Goal: Task Accomplishment & Management: Manage account settings

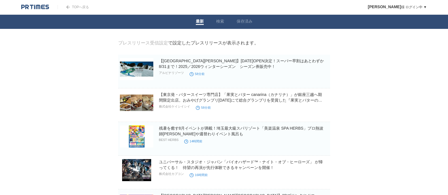
click at [39, 4] on img at bounding box center [35, 7] width 28 height 6
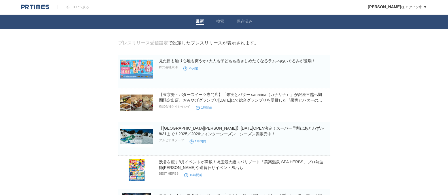
click at [40, 5] on img at bounding box center [35, 7] width 28 height 6
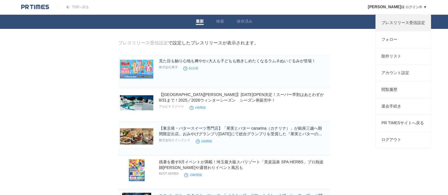
click at [404, 22] on link "プレスリリース受信設定" at bounding box center [403, 23] width 55 height 16
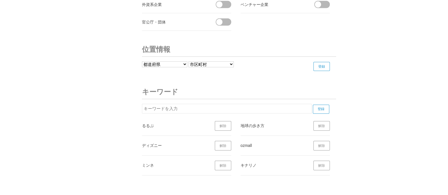
scroll to position [2039, 0]
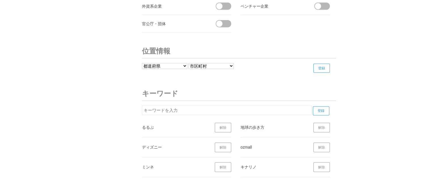
click at [211, 106] on input "text" at bounding box center [227, 111] width 170 height 10
type input "＝LOVE"
click at [319, 107] on input "登録" at bounding box center [321, 111] width 16 height 9
drag, startPoint x: 185, startPoint y: 109, endPoint x: 125, endPoint y: 107, distance: 60.4
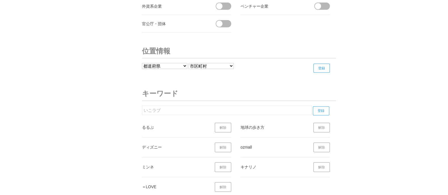
type input "いこラブ"
click at [319, 107] on input "登録" at bounding box center [321, 111] width 16 height 9
click at [316, 108] on input "登録" at bounding box center [321, 111] width 16 height 9
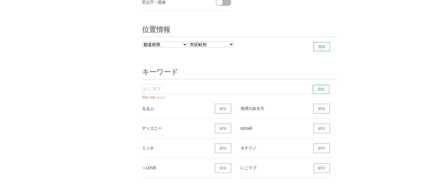
scroll to position [2061, 0]
click at [322, 163] on link "解除" at bounding box center [322, 168] width 16 height 10
drag, startPoint x: 163, startPoint y: 85, endPoint x: 132, endPoint y: 84, distance: 31.2
type input "位"
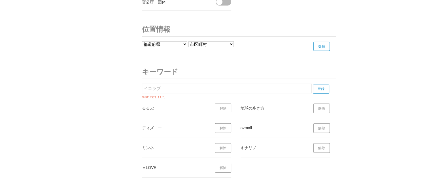
click at [318, 85] on input "登録" at bounding box center [321, 89] width 16 height 9
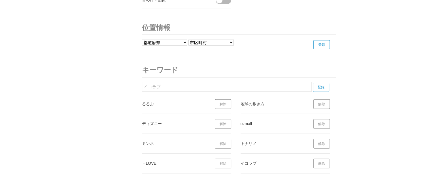
scroll to position [2062, 0]
click at [247, 83] on input "イコラブ" at bounding box center [227, 87] width 170 height 10
type input "イ"
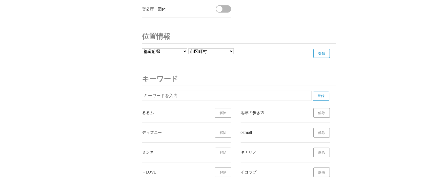
scroll to position [2054, 0]
type input "アンジュルム"
click at [321, 92] on input "登録" at bounding box center [321, 96] width 16 height 9
drag, startPoint x: 223, startPoint y: 93, endPoint x: 132, endPoint y: 97, distance: 90.8
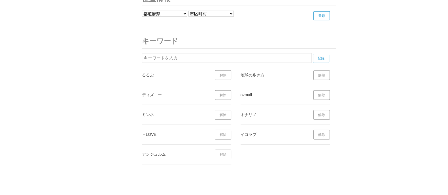
scroll to position [2088, 0]
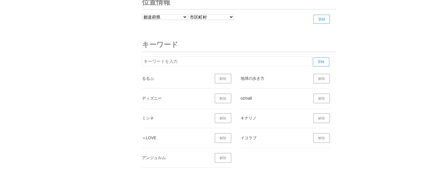
click at [165, 57] on input "text" at bounding box center [227, 62] width 170 height 10
type input "まっぷる"
click at [321, 58] on input "登録" at bounding box center [321, 62] width 16 height 9
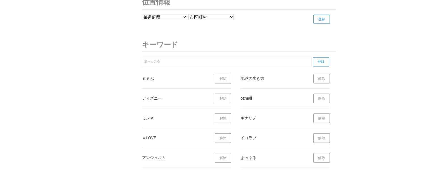
drag, startPoint x: 176, startPoint y: 54, endPoint x: 139, endPoint y: 59, distance: 37.4
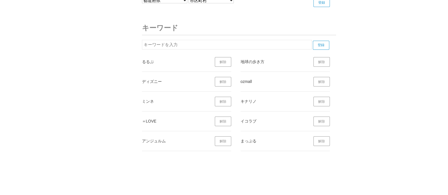
scroll to position [2105, 0]
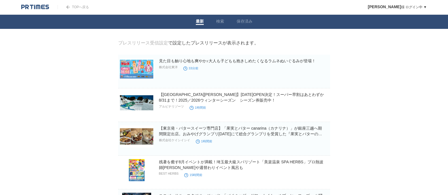
click at [31, 8] on img at bounding box center [35, 7] width 28 height 6
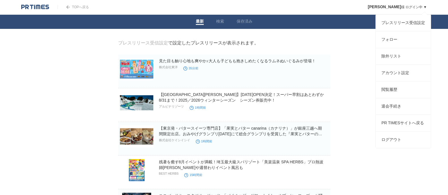
click at [400, 7] on span "[PERSON_NAME]" at bounding box center [384, 7] width 33 height 5
click at [403, 25] on link "プレスリリース受信設定" at bounding box center [403, 23] width 55 height 16
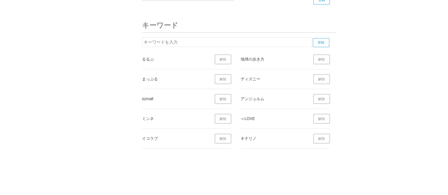
scroll to position [2088, 0]
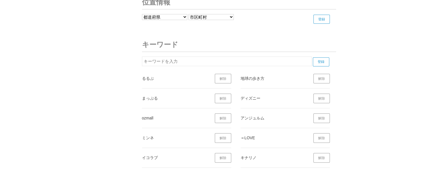
click at [244, 69] on li "地球の歩き方 解除" at bounding box center [285, 79] width 89 height 20
click at [251, 58] on input "text" at bounding box center [227, 62] width 170 height 10
click at [322, 58] on input "登録" at bounding box center [321, 62] width 16 height 9
click at [234, 57] on input "アンテナショップ" at bounding box center [227, 62] width 170 height 10
type input "ア"
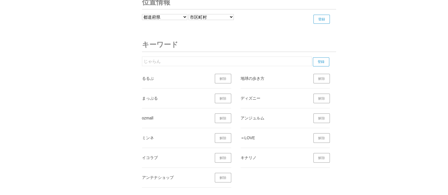
type input "じゃらん"
click at [319, 58] on input "登録" at bounding box center [321, 62] width 16 height 9
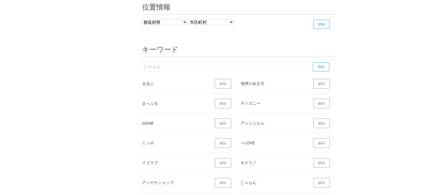
scroll to position [2082, 0]
drag, startPoint x: 181, startPoint y: 60, endPoint x: 126, endPoint y: 65, distance: 55.0
type input "ゆこゆこ"
click at [321, 64] on input "登録" at bounding box center [321, 67] width 16 height 9
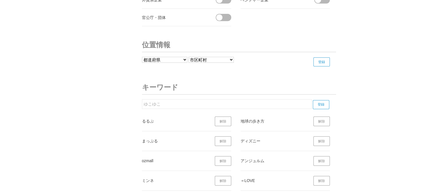
scroll to position [2048, 0]
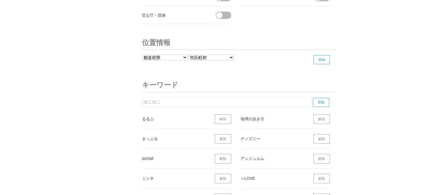
drag, startPoint x: 174, startPoint y: 97, endPoint x: 128, endPoint y: 101, distance: 46.1
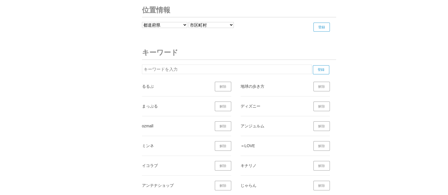
scroll to position [2081, 0]
type input "ことりっぷ"
click at [320, 65] on input "登録" at bounding box center [321, 69] width 16 height 9
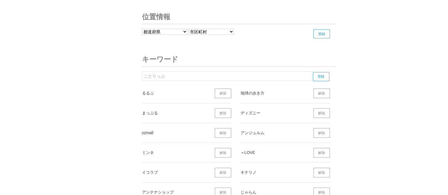
scroll to position [2074, 0]
drag, startPoint x: 251, startPoint y: 73, endPoint x: 137, endPoint y: 73, distance: 114.0
type input "ヒロアカ"
click at [313, 72] on input "登録" at bounding box center [321, 76] width 16 height 9
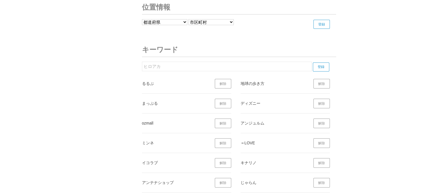
scroll to position [2081, 0]
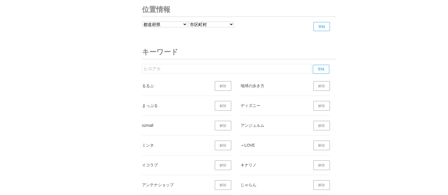
click at [325, 24] on input "登録" at bounding box center [322, 26] width 16 height 9
click at [323, 67] on input "登録" at bounding box center [321, 71] width 16 height 9
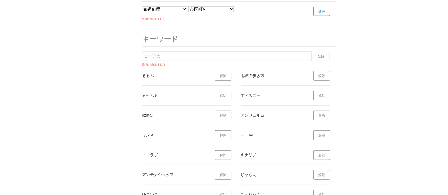
scroll to position [2092, 0]
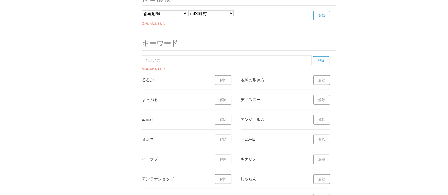
drag, startPoint x: 195, startPoint y: 55, endPoint x: 123, endPoint y: 55, distance: 72.0
type input "僕のヒーローアカデミア"
click at [320, 56] on input "登録" at bounding box center [321, 60] width 16 height 9
drag, startPoint x: 192, startPoint y: 55, endPoint x: 122, endPoint y: 56, distance: 70.0
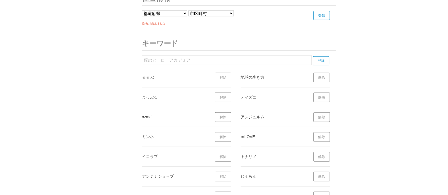
type input "進撃の巨人"
click at [318, 56] on input "登録" at bounding box center [321, 60] width 16 height 9
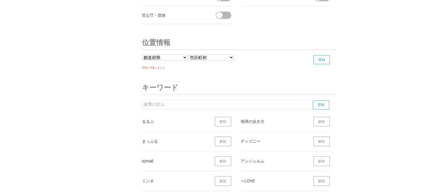
scroll to position [2047, 0]
drag, startPoint x: 173, startPoint y: 104, endPoint x: 129, endPoint y: 93, distance: 45.2
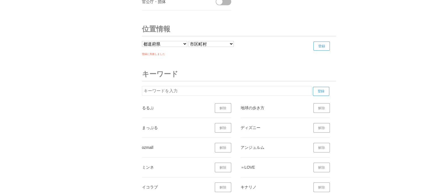
scroll to position [2062, 0]
type input "USJ"
click at [325, 86] on input "登録" at bounding box center [321, 90] width 16 height 9
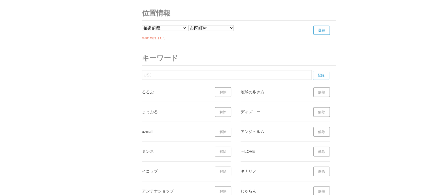
scroll to position [2077, 0]
drag, startPoint x: 160, startPoint y: 68, endPoint x: 125, endPoint y: 70, distance: 34.4
click at [168, 71] on input "text" at bounding box center [227, 76] width 170 height 10
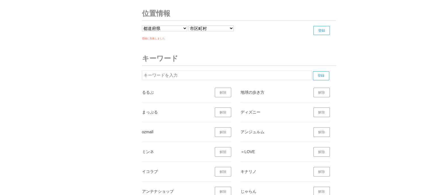
click at [168, 71] on input "text" at bounding box center [227, 76] width 170 height 10
type input "ちいかわ"
drag, startPoint x: 189, startPoint y: 70, endPoint x: 115, endPoint y: 71, distance: 74.0
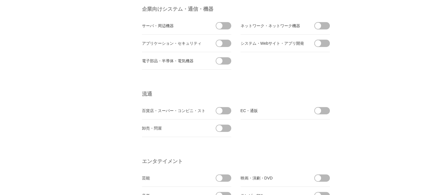
scroll to position [0, 0]
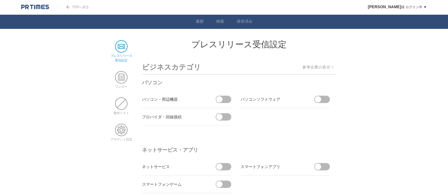
click at [28, 5] on img at bounding box center [35, 7] width 28 height 6
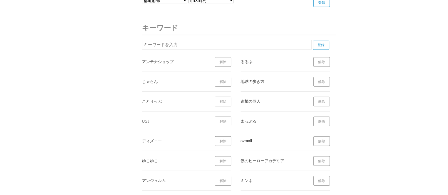
scroll to position [2082, 0]
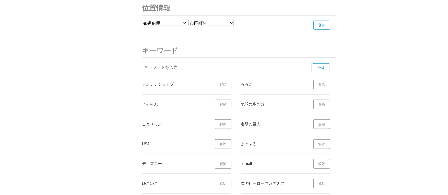
click at [179, 63] on input "text" at bounding box center [227, 68] width 170 height 10
type input "観光大使"
click at [320, 64] on input "登録" at bounding box center [321, 68] width 16 height 9
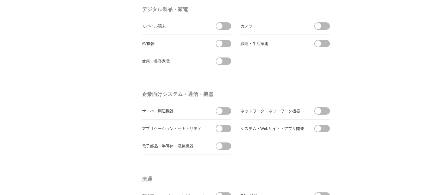
scroll to position [0, 0]
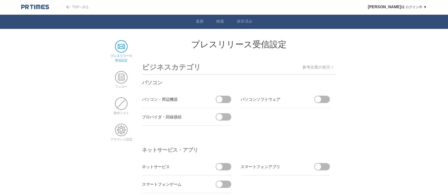
click at [41, 4] on img at bounding box center [35, 7] width 28 height 6
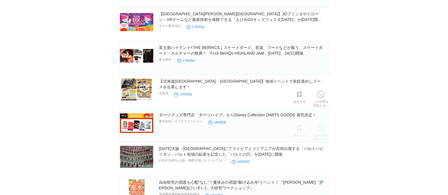
scroll to position [216, 0]
click at [193, 145] on article "プレスリリース受信設定 で設定したプレスリリースが表示されます。 見た目も触り心地も爽やか♪大人も子どもも抱きしめたくなるラムネぬいぐるみが登場！ 株式会社東…" at bounding box center [224, 168] width 212 height 689
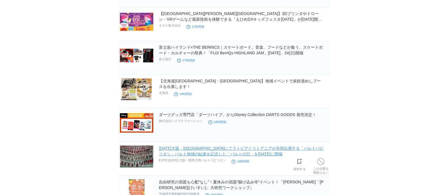
click at [194, 149] on link "[DATE]大阪・[GEOGRAPHIC_DATA]にてラトビアとリトアニアが共同出展する「バルトパビリオン」バルト地域の結束を記念した「バルトの日」を[DA…" at bounding box center [241, 151] width 165 height 10
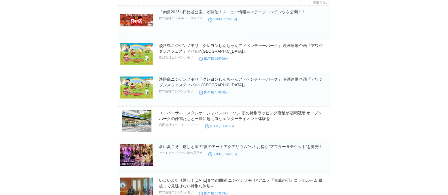
scroll to position [657, 0]
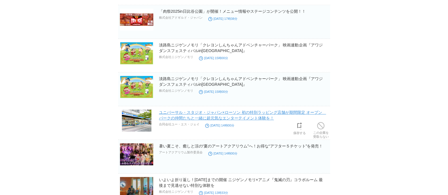
click at [272, 113] on link "ユニバーサル・スタジオ・ジャパン×ローソン 初の特別ラッピング店舗が期間限定 オープン　パークの仲間たちと一緒に超元気なエンターテイメント体験を！" at bounding box center [242, 115] width 167 height 10
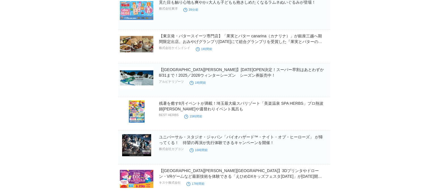
scroll to position [0, 0]
